Goal: Navigation & Orientation: Go to known website

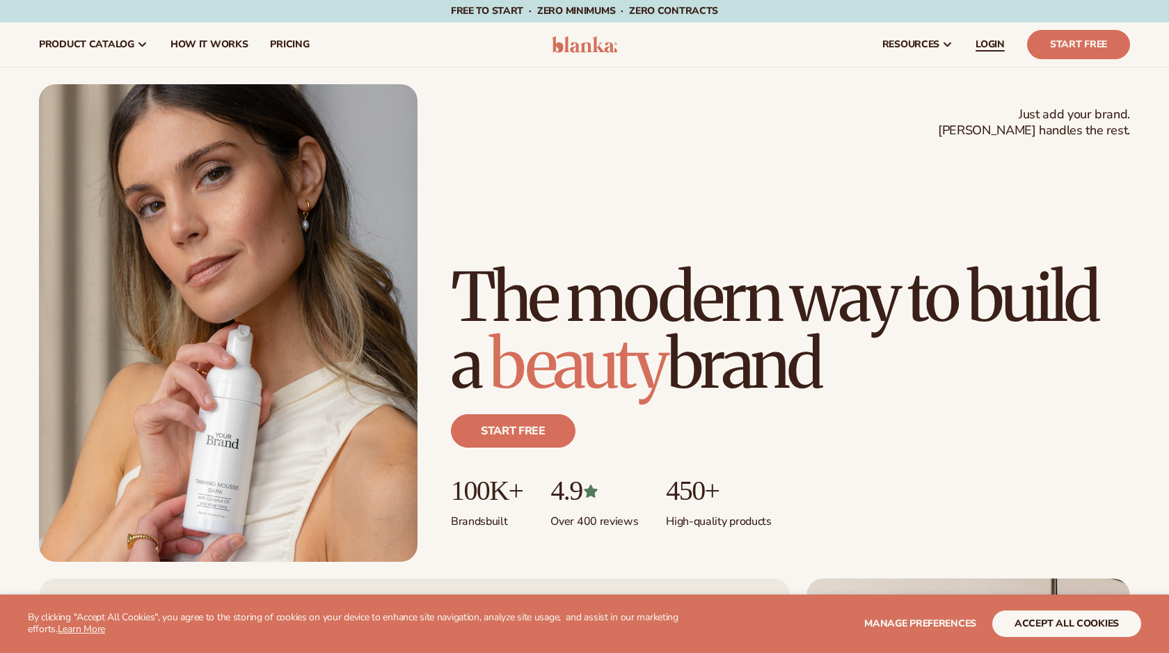
click at [981, 40] on span "LOGIN" at bounding box center [990, 44] width 29 height 11
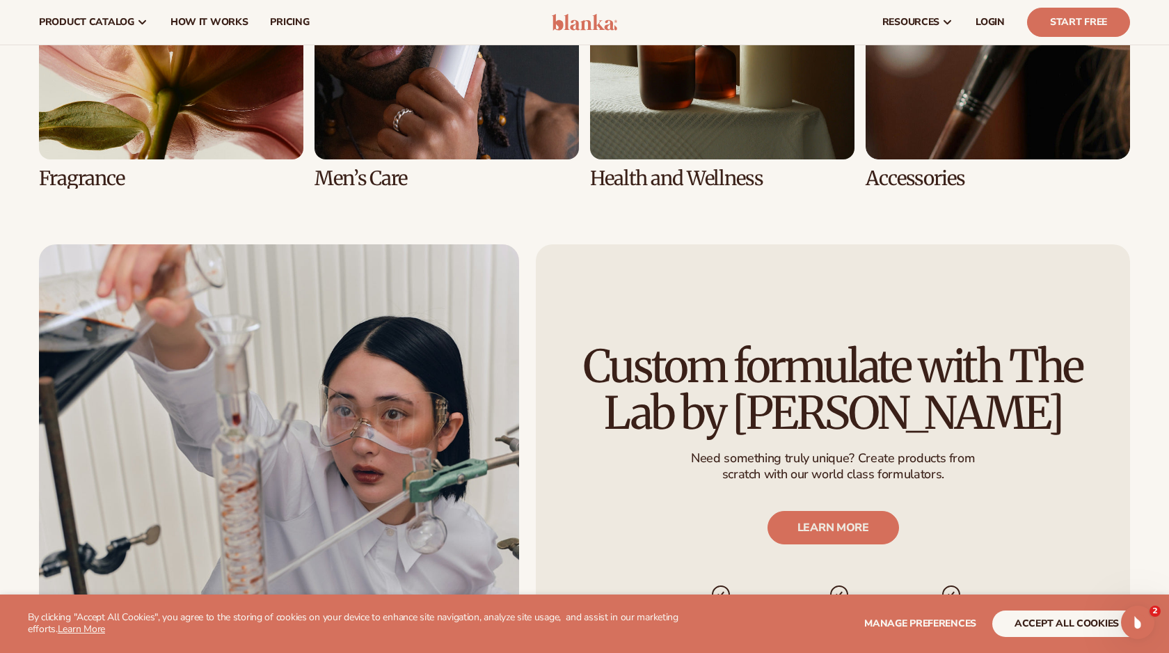
scroll to position [3083, 0]
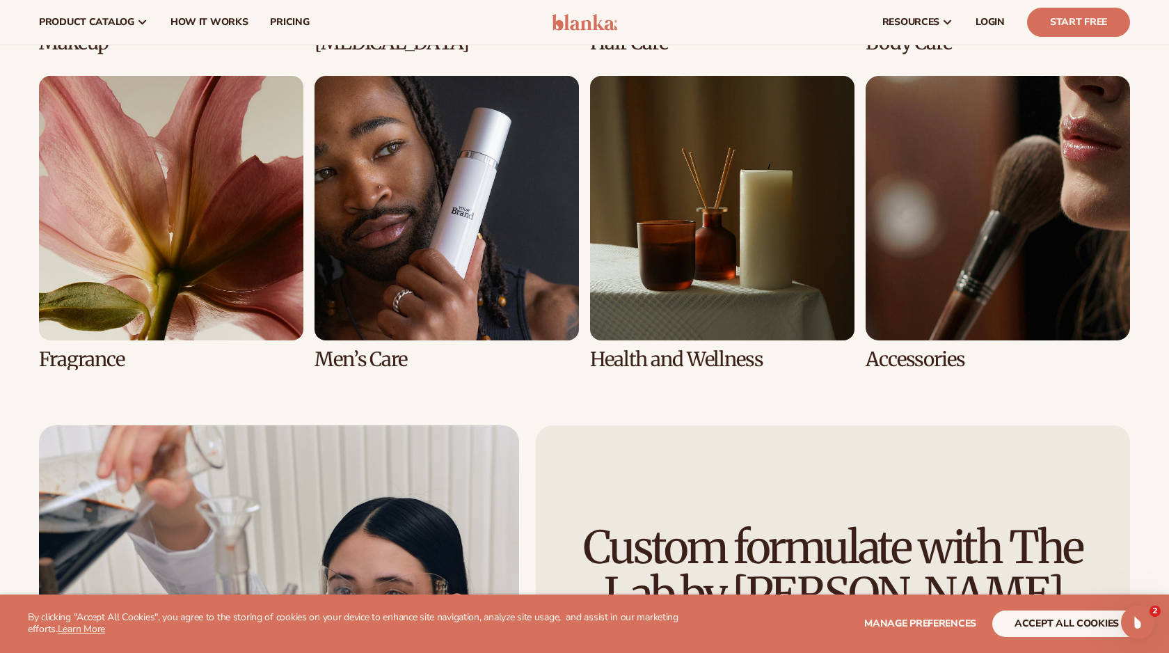
click at [581, 23] on img at bounding box center [585, 22] width 66 height 17
